Goal: Check status: Check status

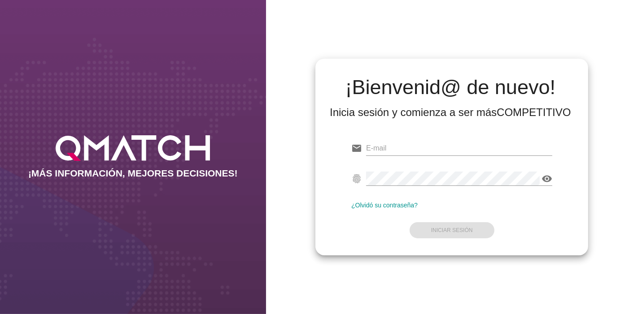
type input "[EMAIL_ADDRESS][PERSON_NAME][DOMAIN_NAME]"
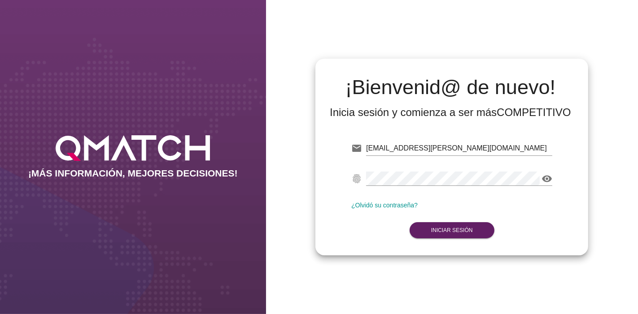
click at [461, 210] on form "email [EMAIL_ADDRESS][PERSON_NAME][DOMAIN_NAME] Correo no válido fingerprint vi…" at bounding box center [451, 189] width 201 height 106
click at [445, 226] on button "Iniciar Sesión" at bounding box center [451, 230] width 85 height 16
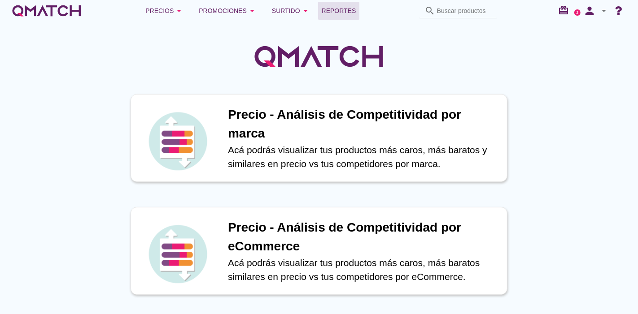
click at [347, 4] on link "Reportes" at bounding box center [339, 11] width 42 height 18
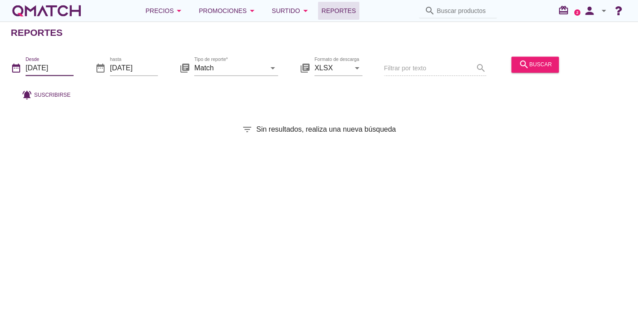
click at [58, 70] on input "[DATE]" at bounding box center [50, 68] width 48 height 14
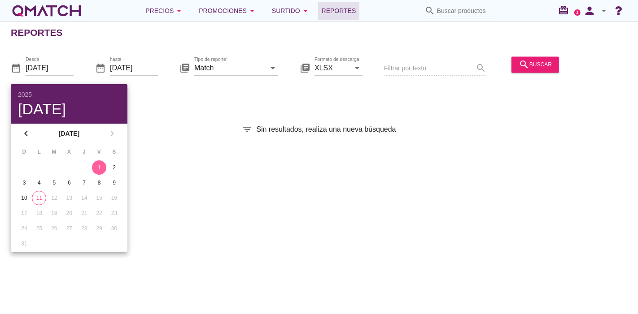
click at [45, 203] on td "11" at bounding box center [39, 198] width 14 height 14
click at [41, 197] on div "11" at bounding box center [38, 198] width 13 height 8
type input "[DATE]"
click at [475, 99] on div "date_range Desde [DATE] date_range hasta [DATE] library_books Tipo de reporte* …" at bounding box center [319, 76] width 638 height 59
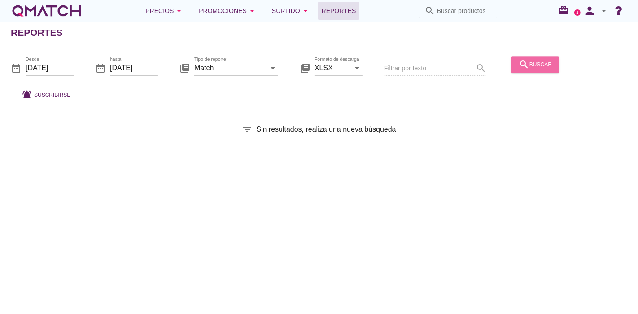
click at [538, 57] on button "search buscar" at bounding box center [535, 65] width 48 height 16
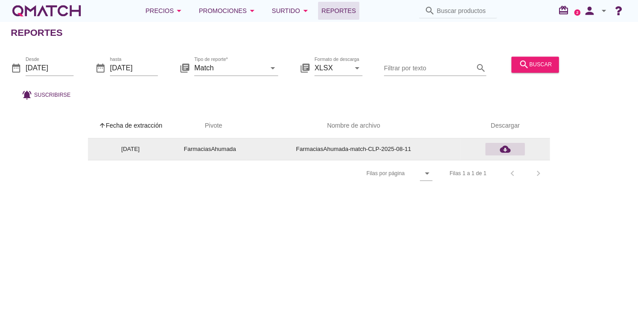
click at [503, 147] on icon "cloud_download" at bounding box center [505, 149] width 11 height 11
